Goal: Transaction & Acquisition: Download file/media

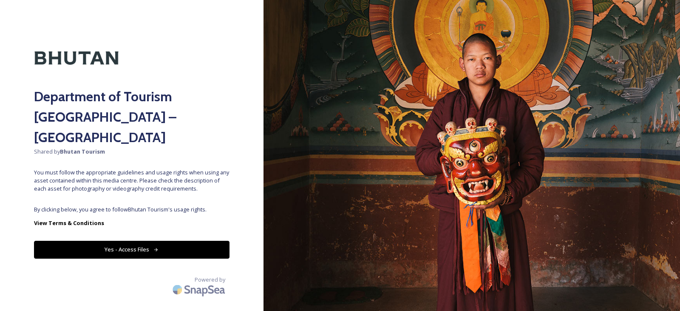
click at [157, 247] on icon at bounding box center [157, 250] width 6 height 6
click at [159, 241] on button "Yes - Access Files" at bounding box center [132, 249] width 196 height 17
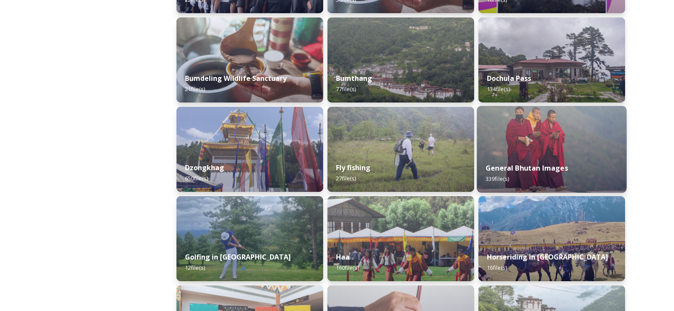
scroll to position [298, 0]
click at [532, 145] on img at bounding box center [552, 148] width 150 height 87
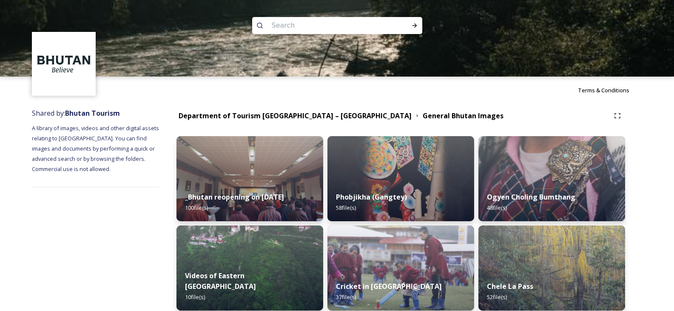
click at [260, 116] on div at bounding box center [337, 115] width 674 height 77
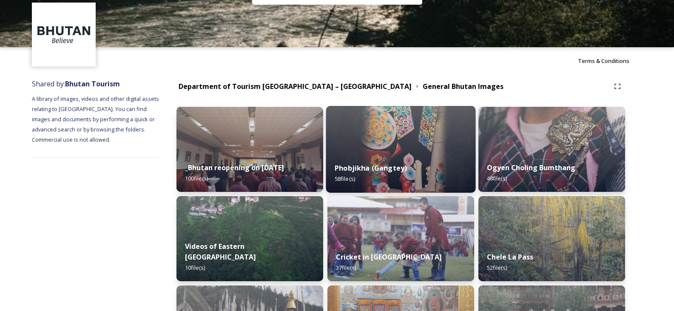
scroll to position [85, 0]
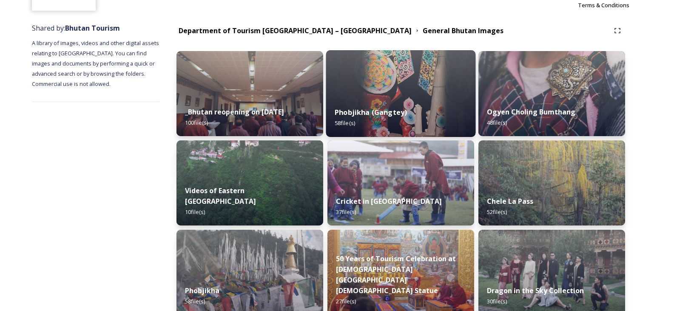
click at [408, 96] on img at bounding box center [401, 93] width 150 height 87
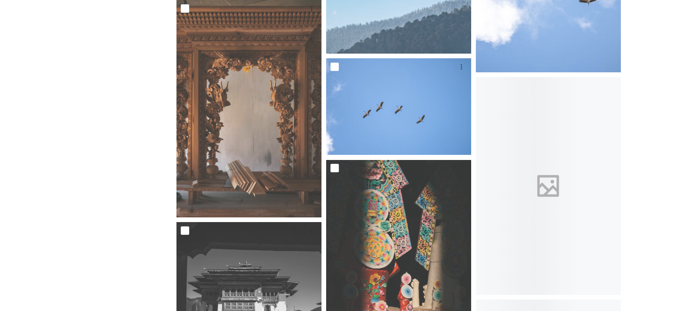
scroll to position [2126, 0]
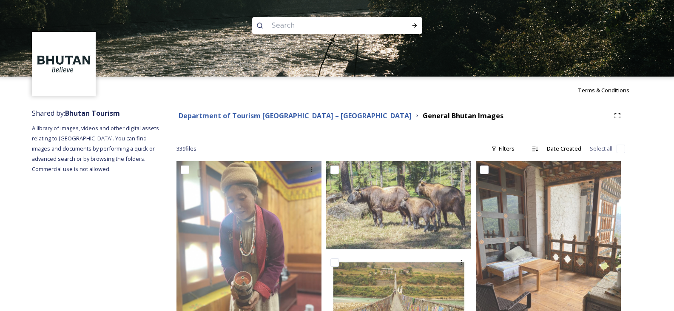
click at [243, 115] on strong "Department of Tourism [GEOGRAPHIC_DATA] – [GEOGRAPHIC_DATA]" at bounding box center [295, 115] width 233 height 9
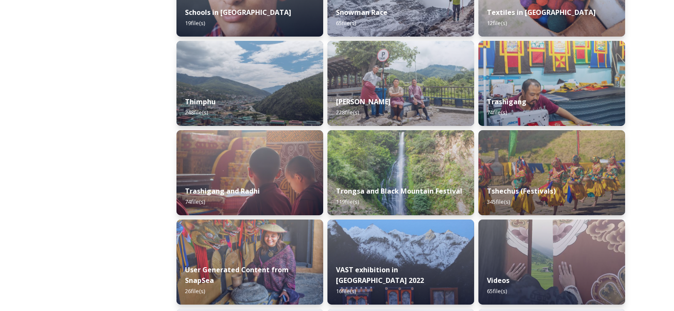
scroll to position [1063, 0]
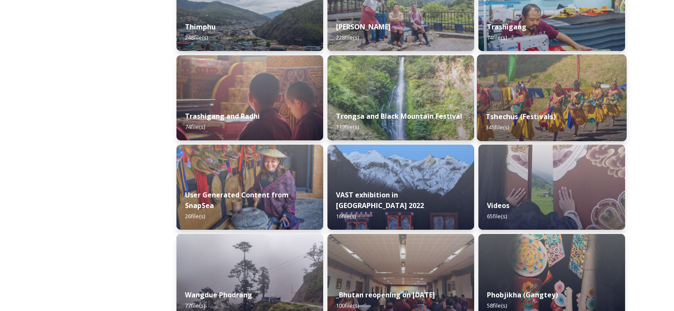
click at [541, 100] on img at bounding box center [552, 97] width 150 height 87
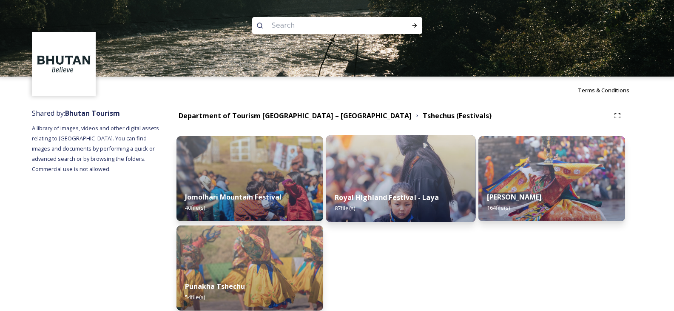
click at [388, 162] on img at bounding box center [401, 178] width 150 height 87
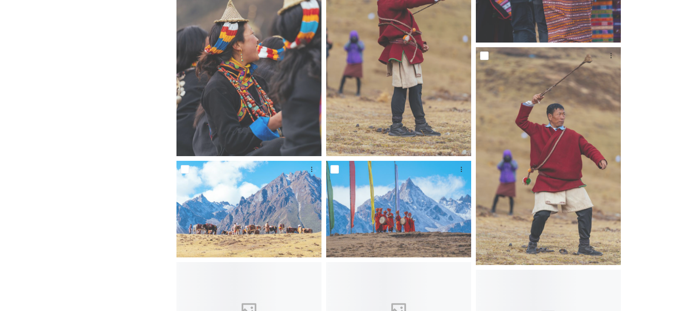
scroll to position [2806, 0]
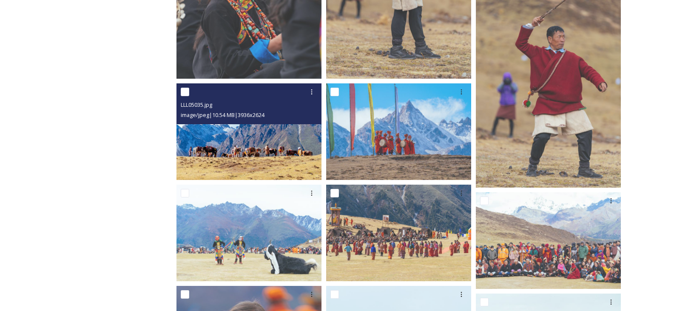
click at [281, 139] on img at bounding box center [248, 131] width 145 height 97
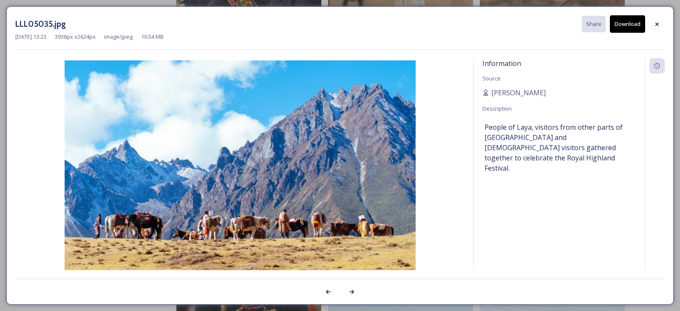
click at [636, 27] on button "Download" at bounding box center [627, 23] width 35 height 17
click at [653, 22] on div at bounding box center [657, 24] width 15 height 15
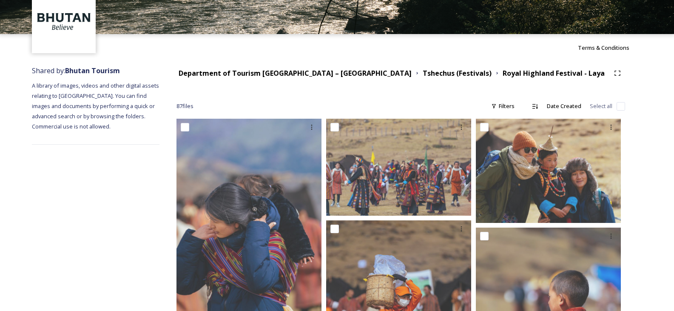
scroll to position [0, 0]
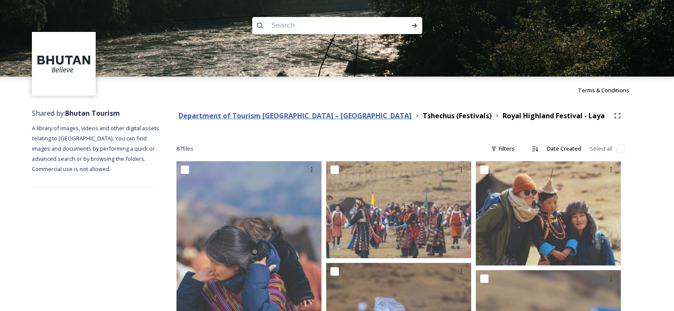
click at [238, 116] on strong "Department of Tourism [GEOGRAPHIC_DATA] – [GEOGRAPHIC_DATA]" at bounding box center [295, 115] width 233 height 9
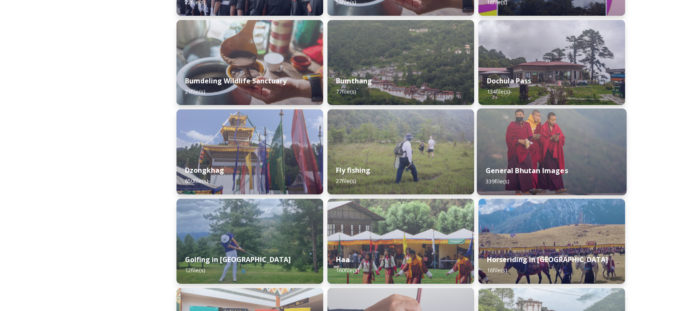
scroll to position [298, 0]
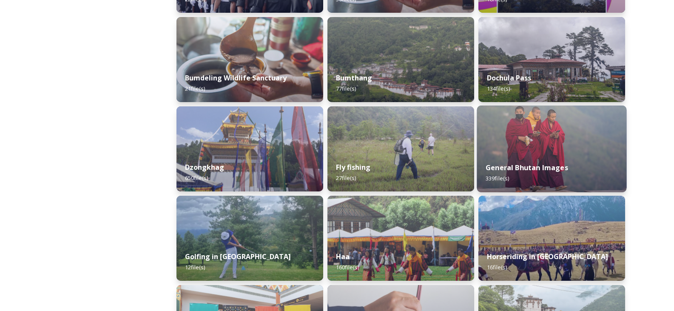
click at [525, 150] on img at bounding box center [552, 148] width 150 height 87
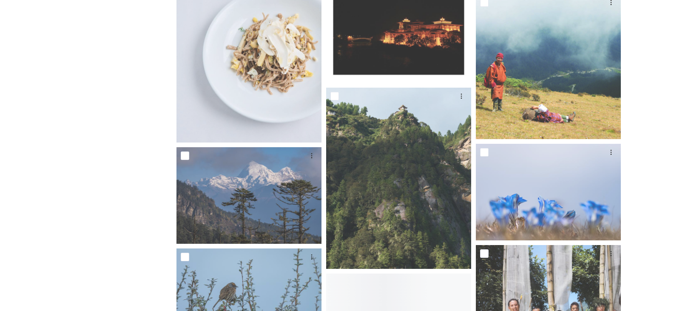
scroll to position [4040, 0]
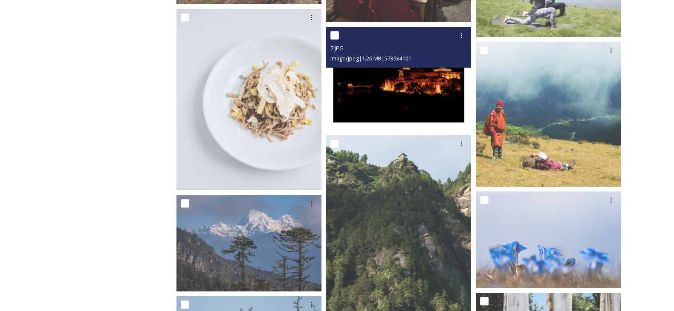
click at [389, 89] on img at bounding box center [398, 79] width 145 height 104
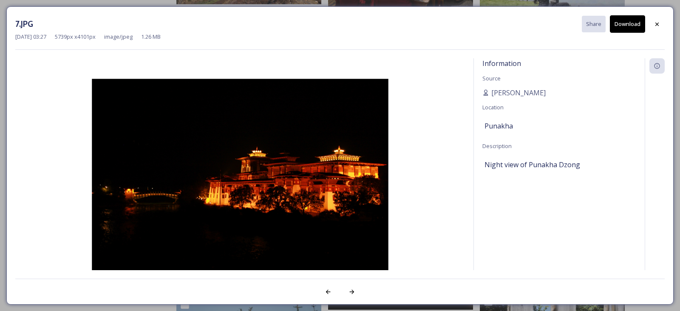
click at [627, 25] on button "Download" at bounding box center [627, 23] width 35 height 17
click at [659, 25] on icon at bounding box center [657, 23] width 3 height 3
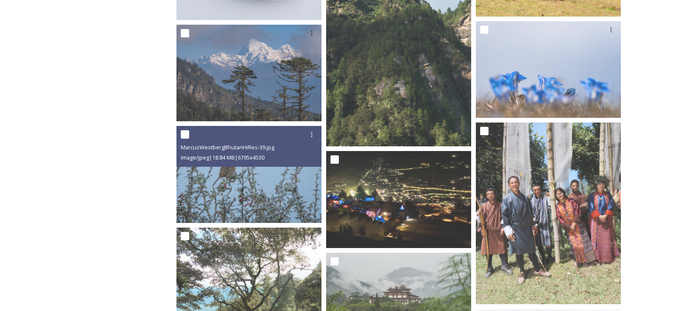
scroll to position [4337, 0]
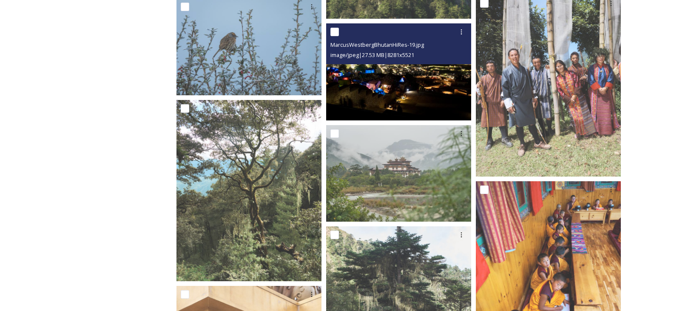
click at [406, 90] on img at bounding box center [398, 71] width 145 height 97
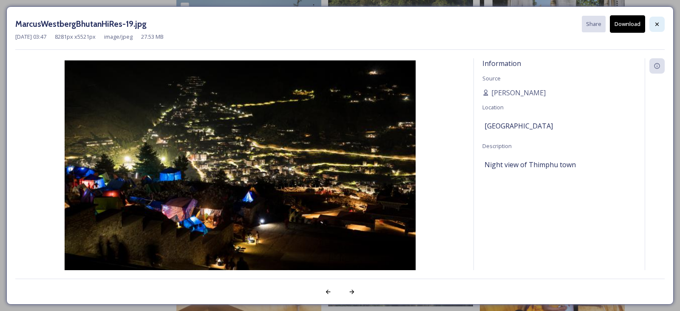
click at [660, 24] on icon at bounding box center [657, 24] width 7 height 7
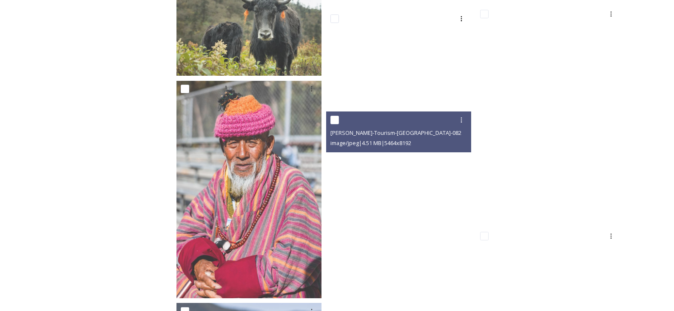
scroll to position [10801, 0]
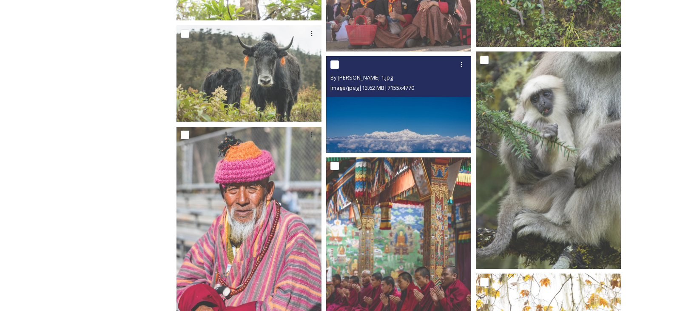
click at [444, 110] on img at bounding box center [398, 104] width 145 height 97
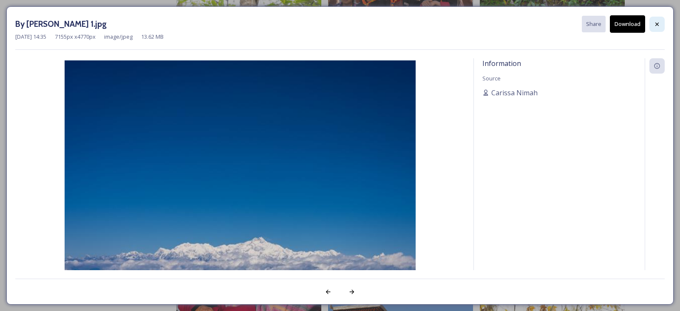
click at [659, 29] on div at bounding box center [657, 24] width 15 height 15
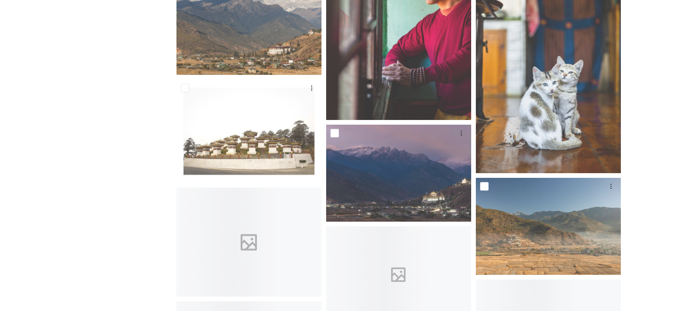
scroll to position [15478, 0]
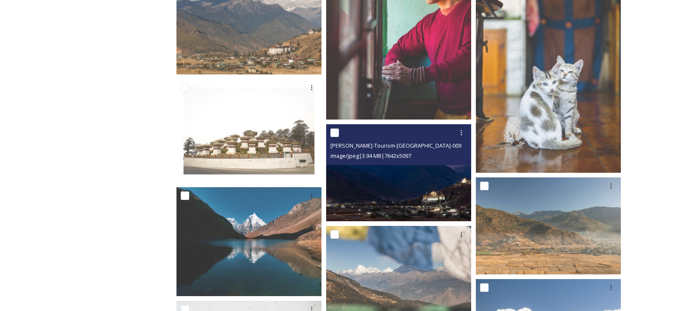
click at [384, 190] on img at bounding box center [398, 172] width 145 height 97
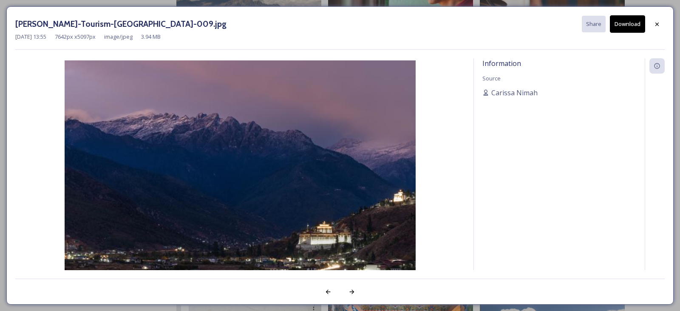
click at [631, 22] on button "Download" at bounding box center [627, 23] width 35 height 17
click at [663, 23] on div at bounding box center [657, 24] width 15 height 15
